Goal: Information Seeking & Learning: Learn about a topic

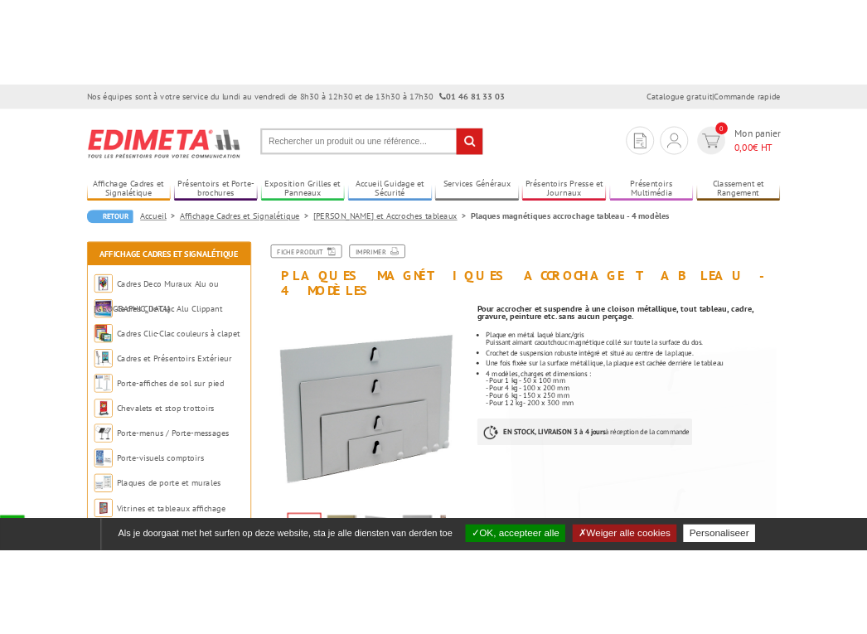
scroll to position [83, 0]
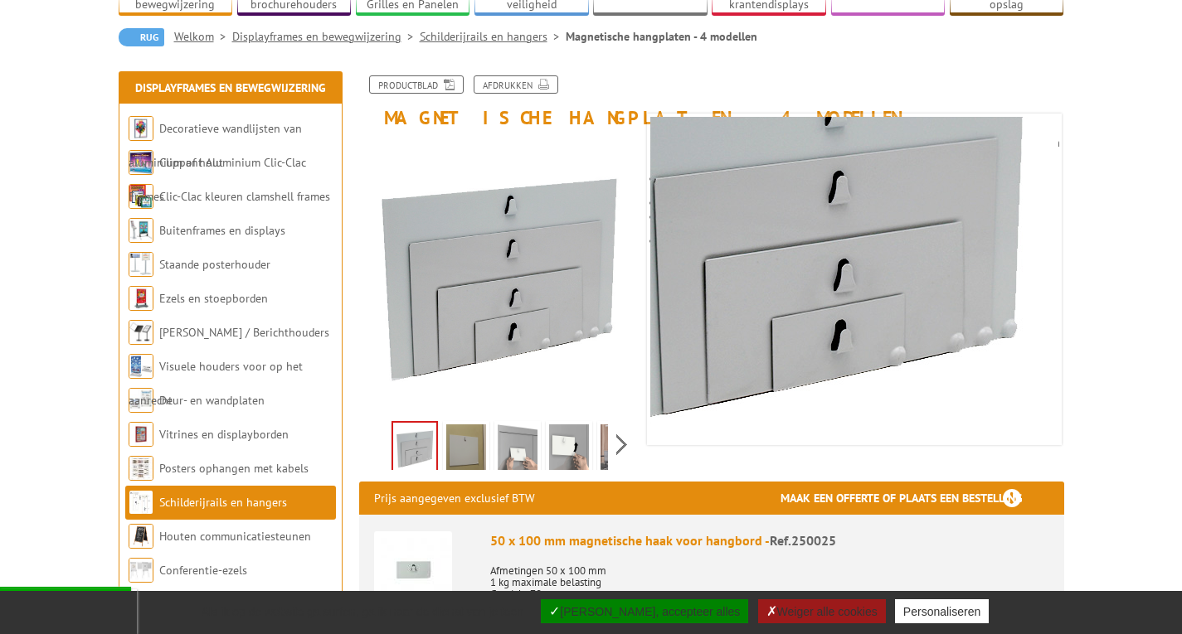
scroll to position [166, 0]
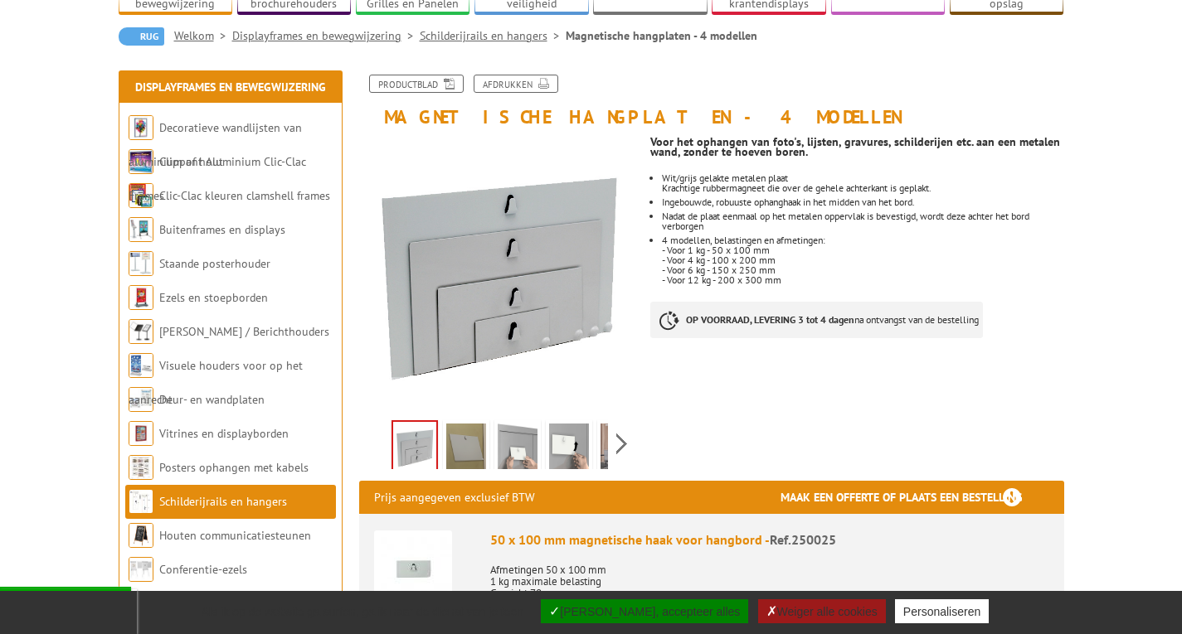
click at [472, 431] on img at bounding box center [466, 449] width 40 height 51
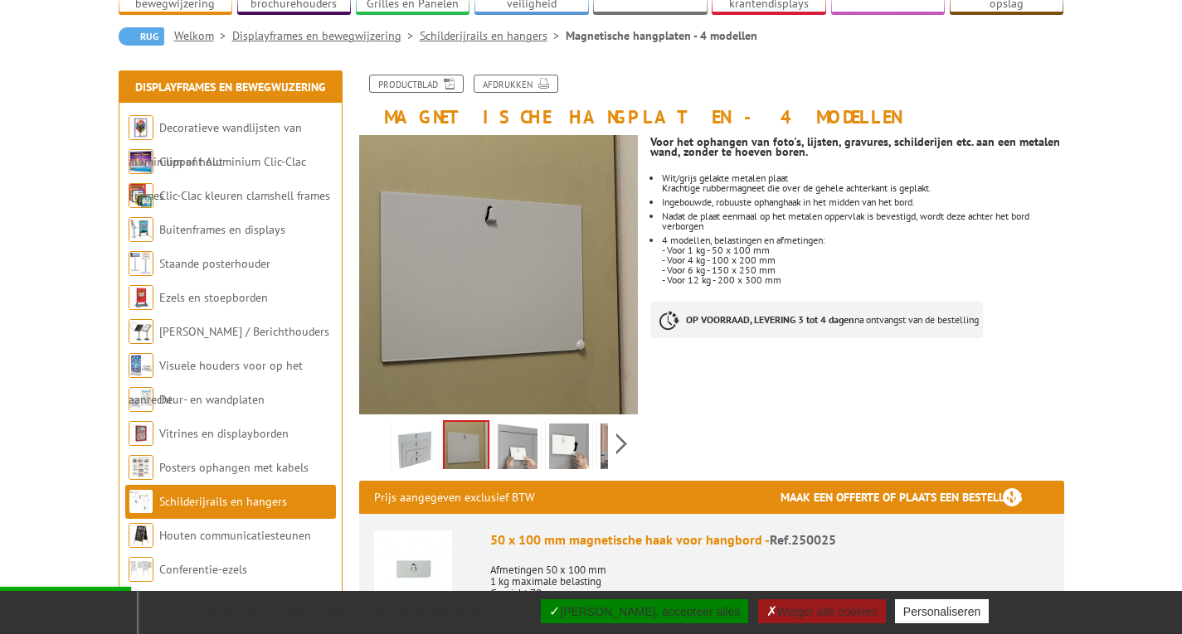
click at [512, 438] on img at bounding box center [518, 449] width 40 height 51
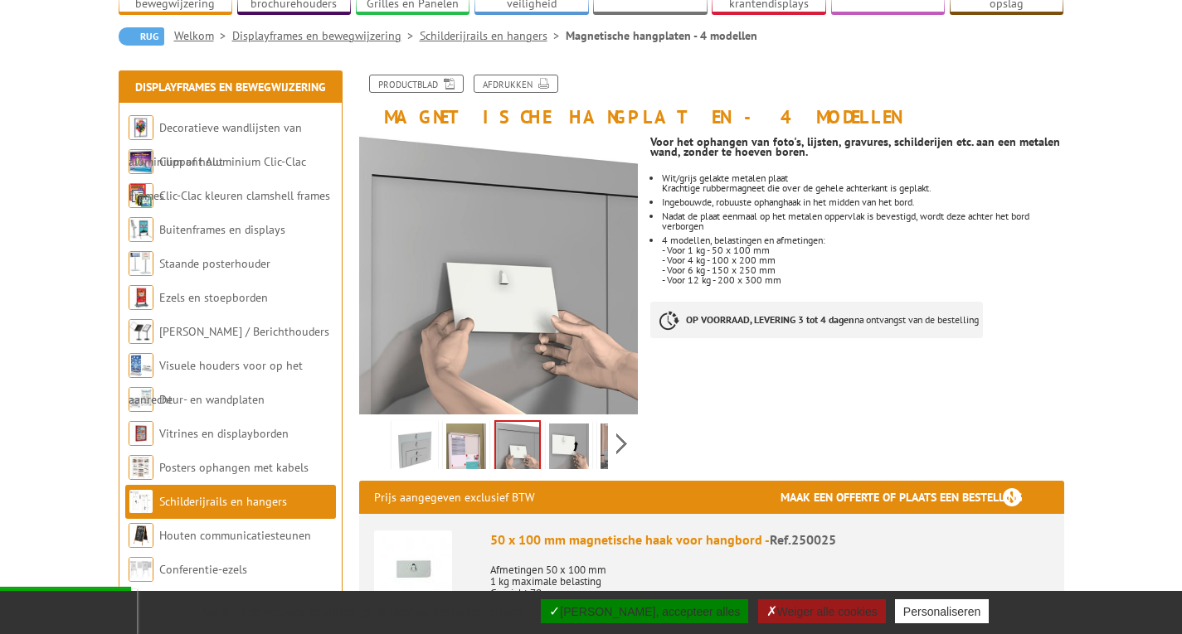
click at [574, 430] on img at bounding box center [569, 449] width 40 height 51
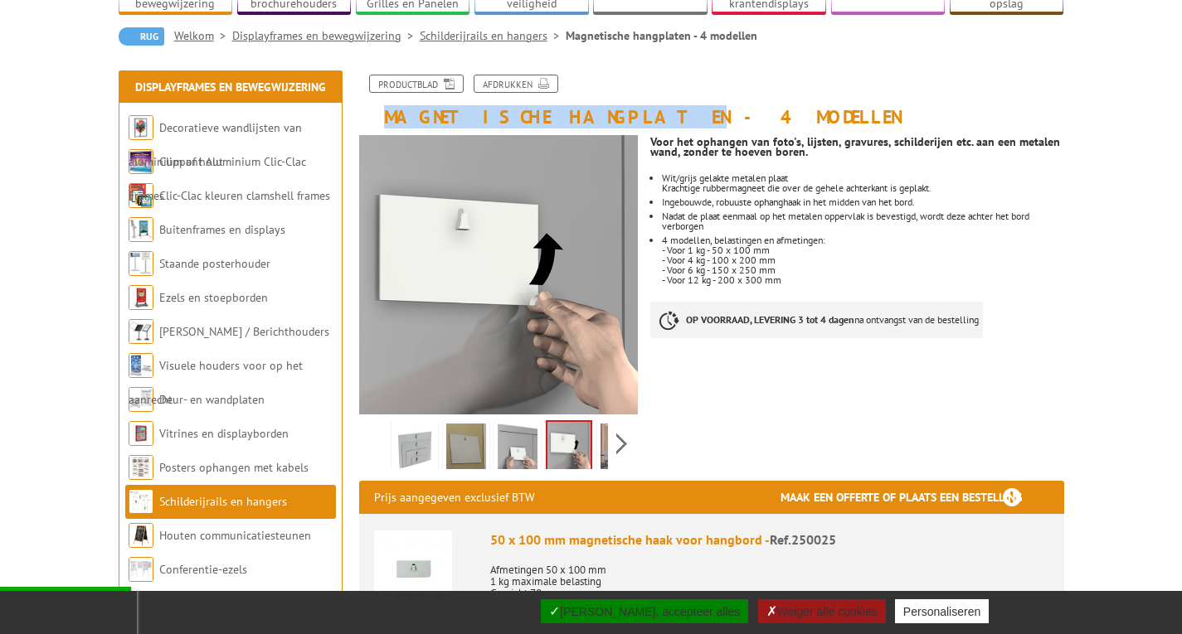
drag, startPoint x: 558, startPoint y: 96, endPoint x: 387, endPoint y: 96, distance: 170.8
click at [387, 105] on font "Magnetische hangplaten - 4 modellen" at bounding box center [640, 116] width 513 height 23
click at [415, 432] on img at bounding box center [415, 449] width 40 height 51
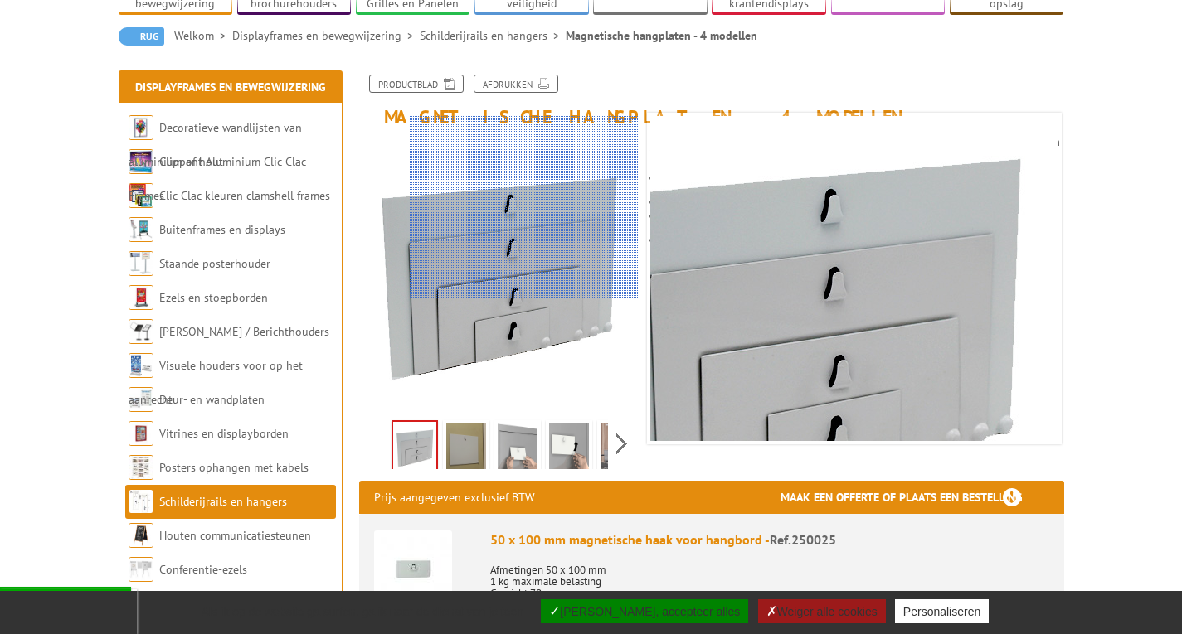
drag, startPoint x: 619, startPoint y: 339, endPoint x: 587, endPoint y: 332, distance: 32.4
click at [611, 164] on div at bounding box center [524, 207] width 229 height 182
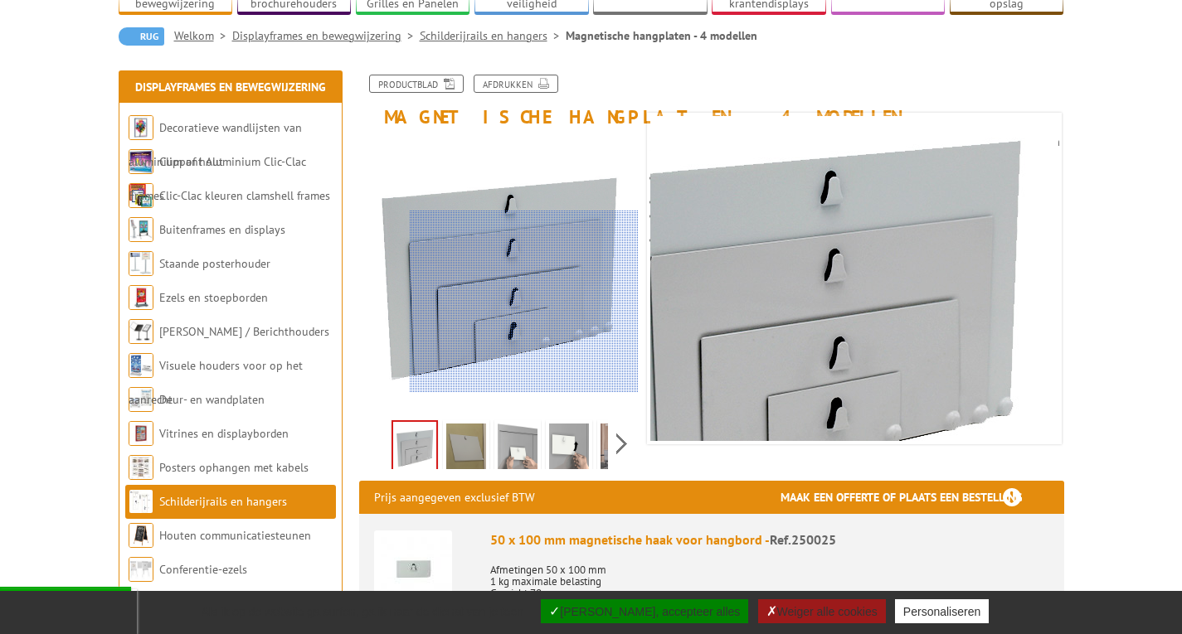
click at [586, 353] on div at bounding box center [524, 302] width 229 height 182
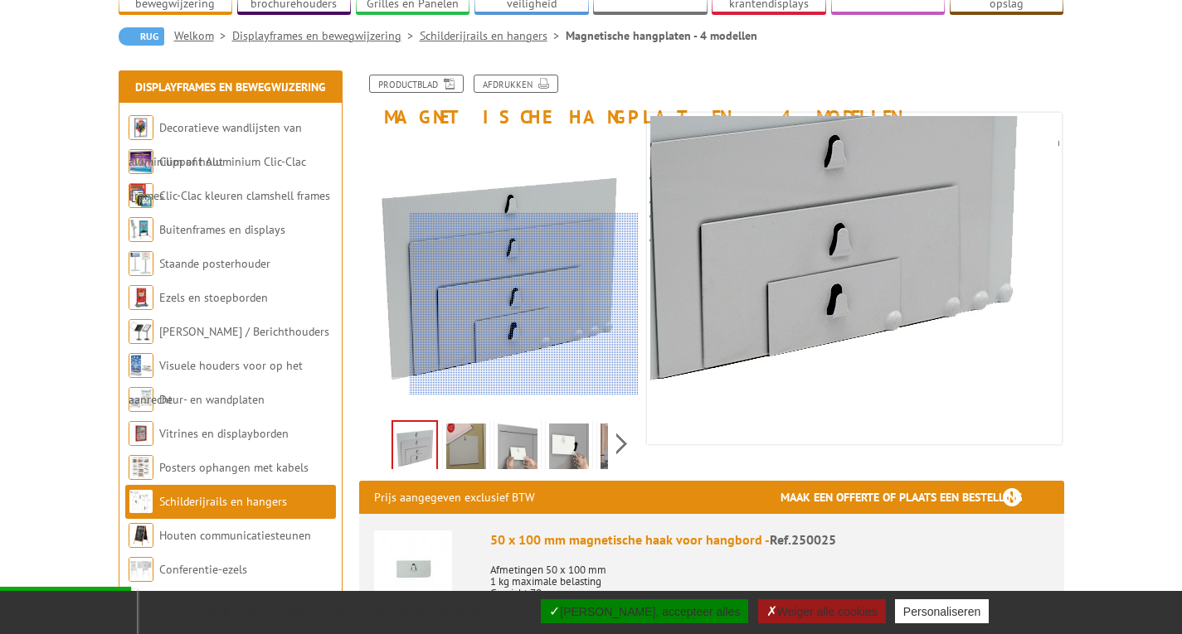
click at [596, 338] on div at bounding box center [524, 304] width 229 height 182
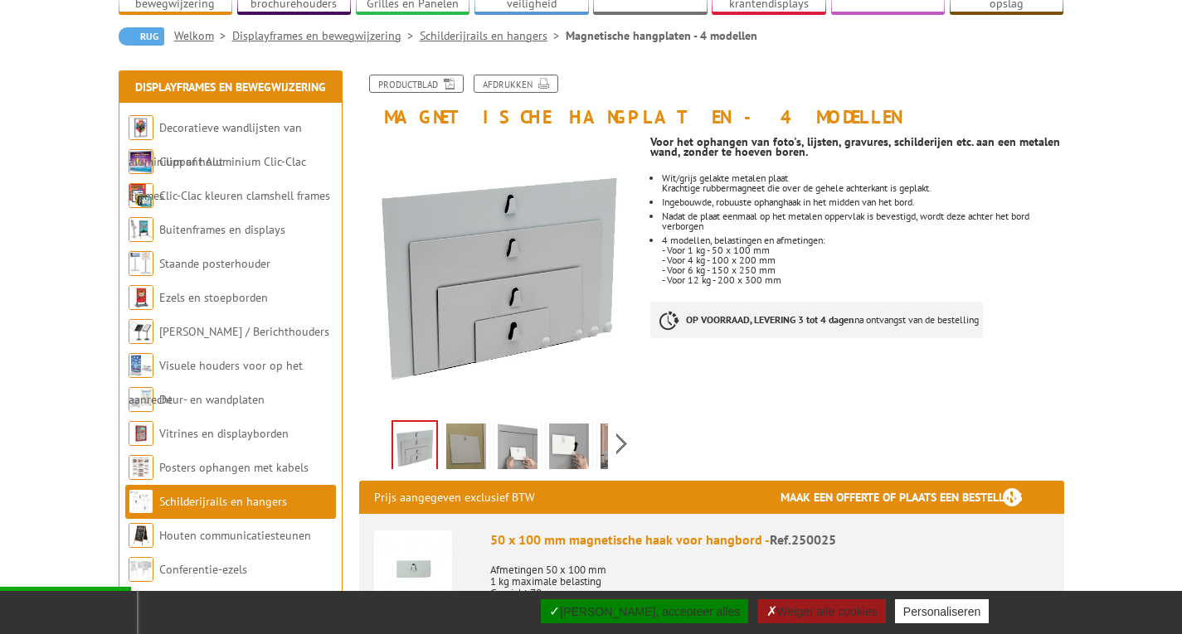
drag, startPoint x: 325, startPoint y: 323, endPoint x: 716, endPoint y: 399, distance: 398.0
